Goal: Task Accomplishment & Management: Manage account settings

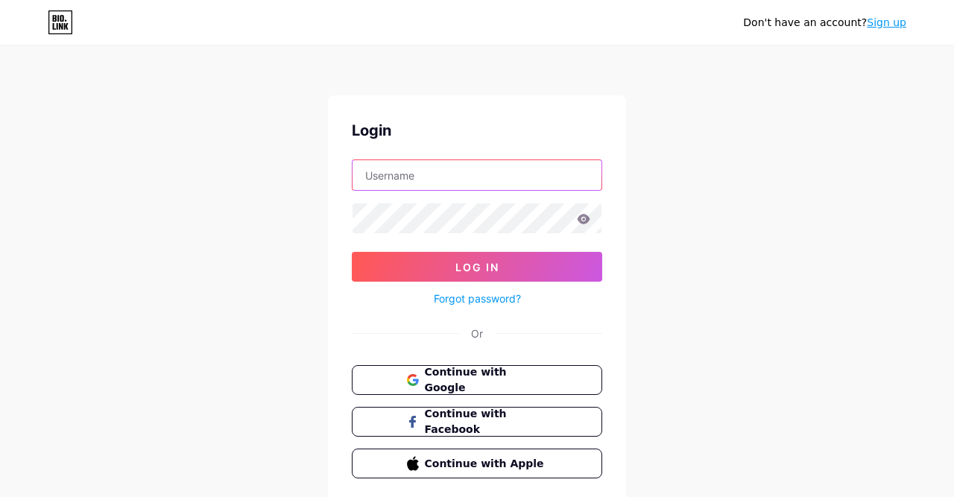
type input "[EMAIL_ADDRESS][DOMAIN_NAME]"
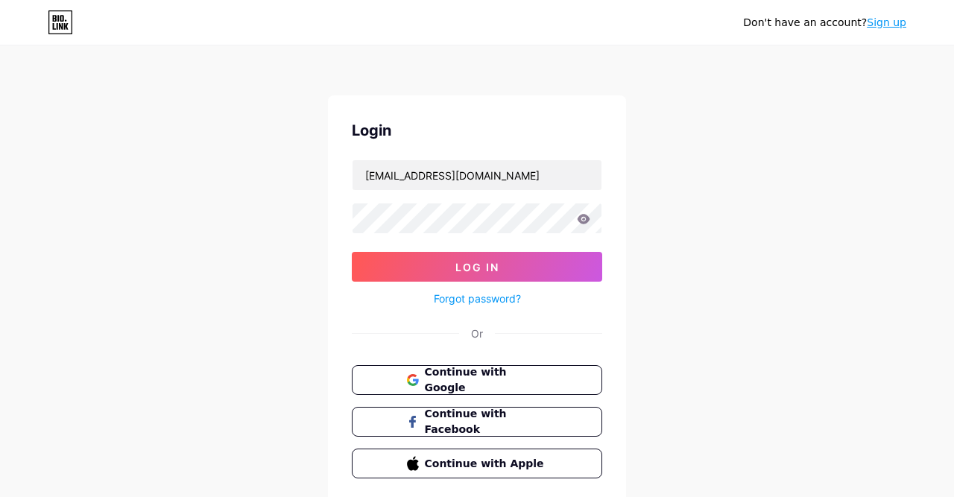
click at [584, 218] on icon at bounding box center [584, 219] width 13 height 10
click at [639, 215] on div "Don't have an account? Sign up Login [EMAIL_ADDRESS][DOMAIN_NAME] Log In Forgot…" at bounding box center [477, 275] width 954 height 550
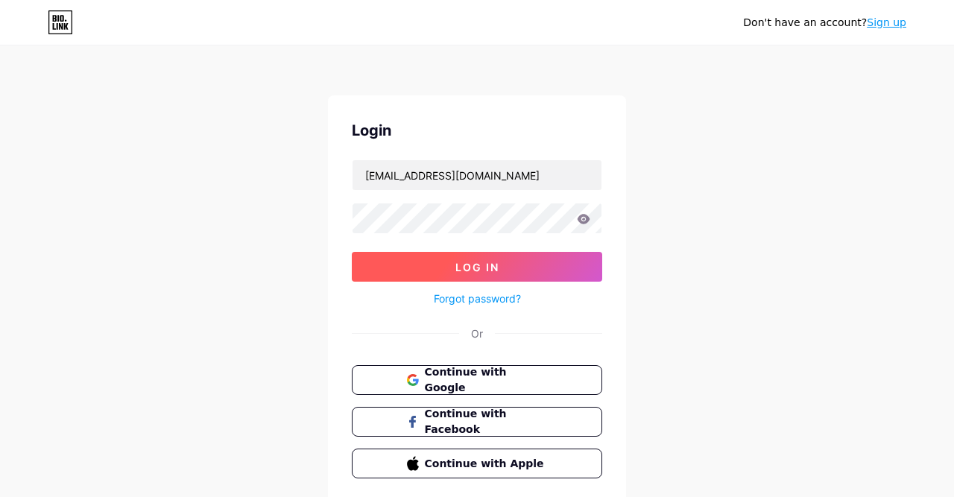
click at [551, 261] on button "Log In" at bounding box center [477, 267] width 250 height 30
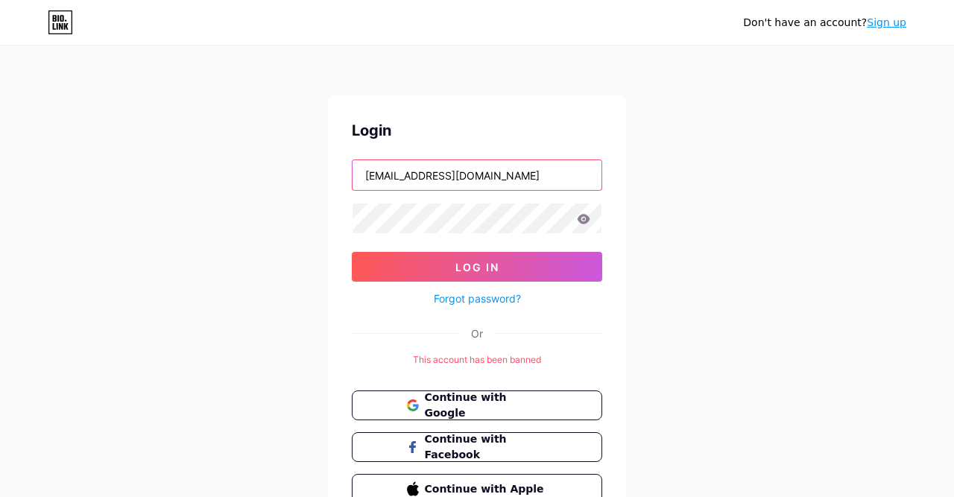
click at [547, 177] on input "[EMAIL_ADDRESS][DOMAIN_NAME]" at bounding box center [477, 175] width 249 height 30
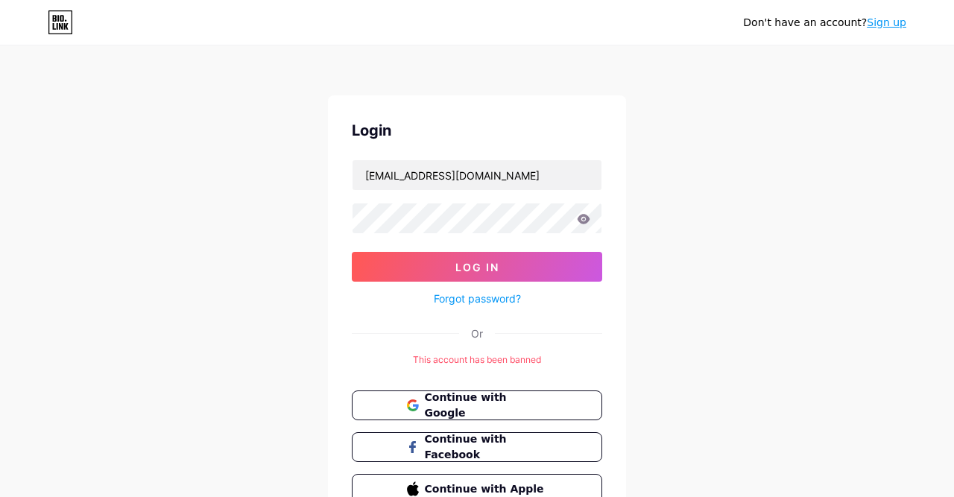
click at [63, 22] on icon at bounding box center [60, 22] width 25 height 24
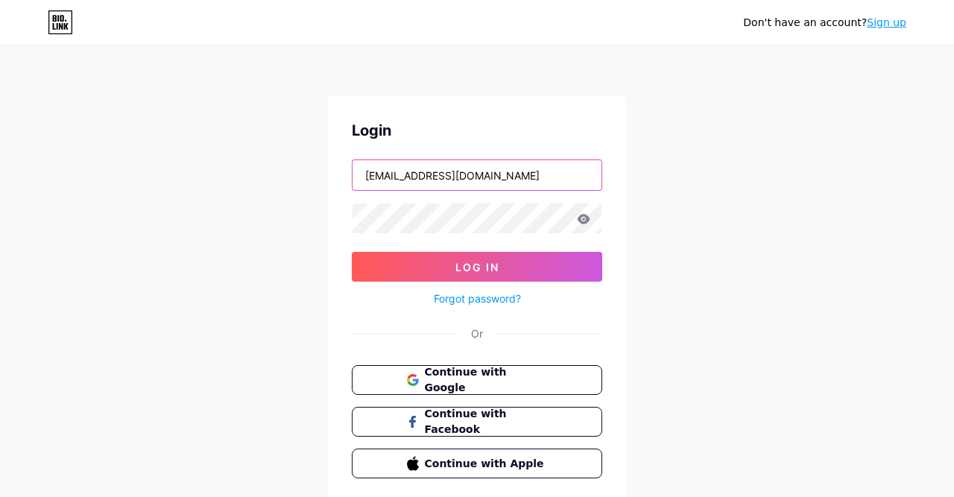
click at [547, 177] on input "[EMAIL_ADDRESS][DOMAIN_NAME]" at bounding box center [477, 175] width 249 height 30
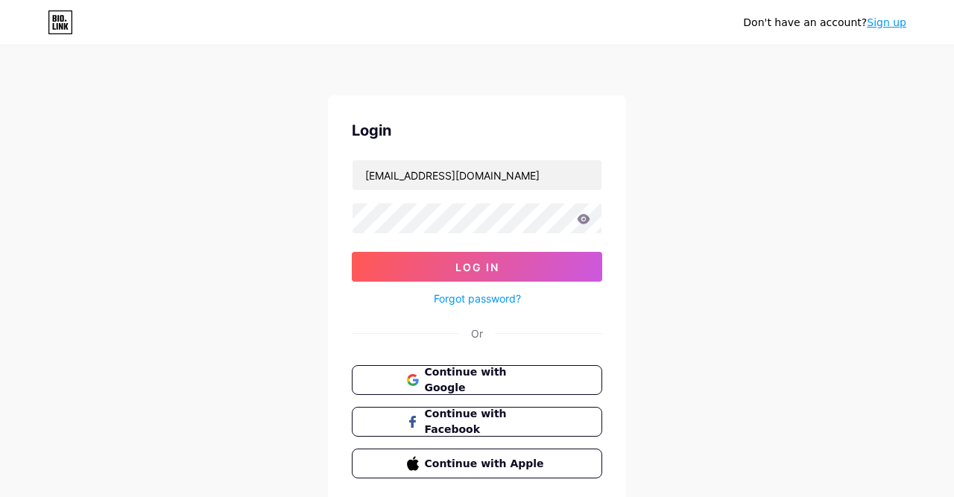
click at [659, 197] on div "Don't have an account? Sign up Login [EMAIL_ADDRESS][DOMAIN_NAME] Log In Forgot…" at bounding box center [477, 275] width 954 height 550
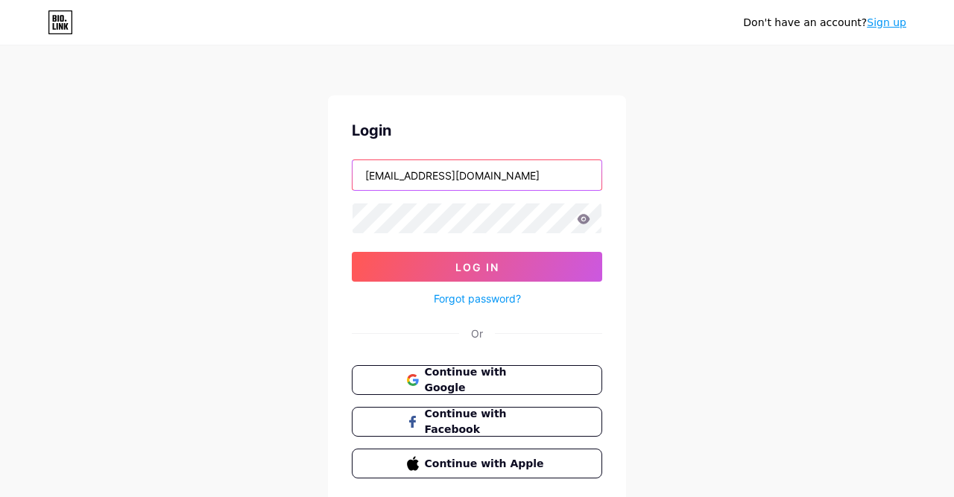
click at [563, 178] on input "[EMAIL_ADDRESS][DOMAIN_NAME]" at bounding box center [477, 175] width 249 height 30
type input "t"
click at [681, 203] on div "Don't have an account? Sign up Login Log In Forgot password? Or Continue with G…" at bounding box center [477, 275] width 954 height 550
click at [687, 250] on div "Don't have an account? Sign up Login Log In Forgot password? Or Continue with G…" at bounding box center [477, 275] width 954 height 550
click at [516, 180] on input "text" at bounding box center [477, 175] width 249 height 30
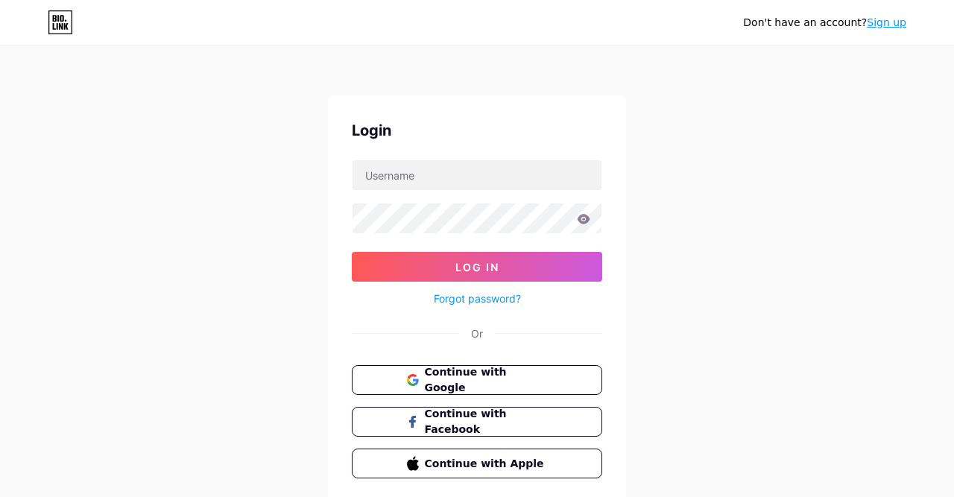
click at [697, 142] on div "Don't have an account? Sign up Login Log In Forgot password? Or Continue with G…" at bounding box center [477, 275] width 954 height 550
click at [527, 385] on span "Continue with Google" at bounding box center [485, 380] width 124 height 32
